Goal: Entertainment & Leisure: Consume media (video, audio)

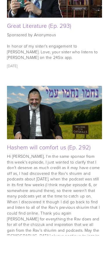
scroll to position [639, 0]
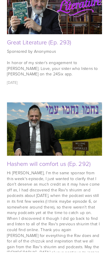
click at [55, 47] on link "Great Literature (Ep. 293)" at bounding box center [39, 51] width 64 height 8
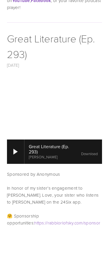
scroll to position [130, 0]
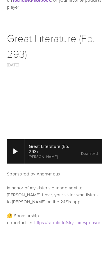
click at [16, 174] on div at bounding box center [15, 177] width 4 height 6
click at [13, 165] on div at bounding box center [15, 177] width 17 height 25
click at [17, 174] on div at bounding box center [15, 177] width 4 height 6
click at [21, 165] on div at bounding box center [15, 177] width 17 height 25
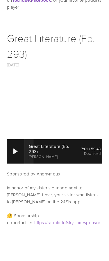
click at [18, 165] on div at bounding box center [15, 177] width 17 height 25
click at [20, 165] on div at bounding box center [15, 177] width 17 height 25
click at [17, 174] on div at bounding box center [15, 177] width 4 height 6
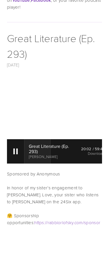
click at [20, 165] on div at bounding box center [15, 177] width 17 height 25
